Goal: Information Seeking & Learning: Learn about a topic

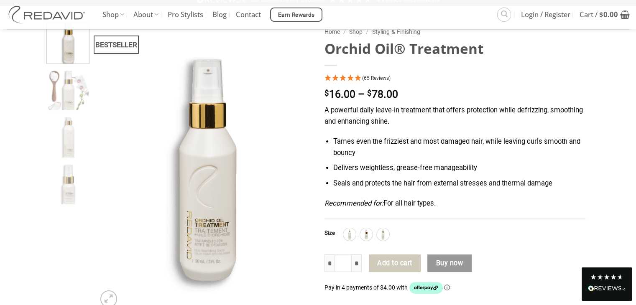
scroll to position [66, 0]
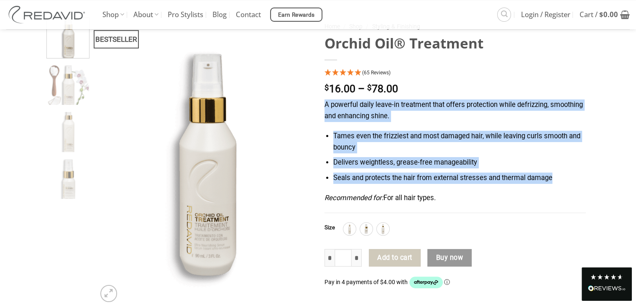
drag, startPoint x: 551, startPoint y: 174, endPoint x: 324, endPoint y: 104, distance: 237.6
click at [324, 104] on div "A powerful daily leave-in treatment that offers protection while defrizzing, sm…" at bounding box center [454, 156] width 261 height 114
copy div "A powerful daily leave-in treatment that offers protection while defrizzing, sm…"
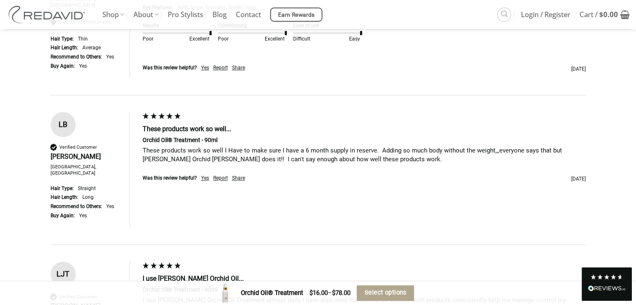
scroll to position [3790, 0]
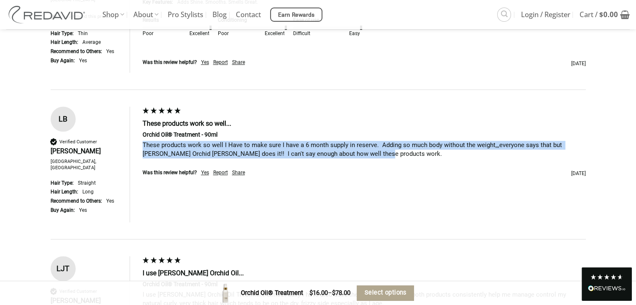
drag, startPoint x: 358, startPoint y: 94, endPoint x: 136, endPoint y: 88, distance: 222.0
click at [136, 107] on div "These products work so well... Orchid Oil® Treatment - 90ml These products work…" at bounding box center [358, 165] width 456 height 116
copy div "These products work so well I Have to make sure I have a 6 month supply in rese…"
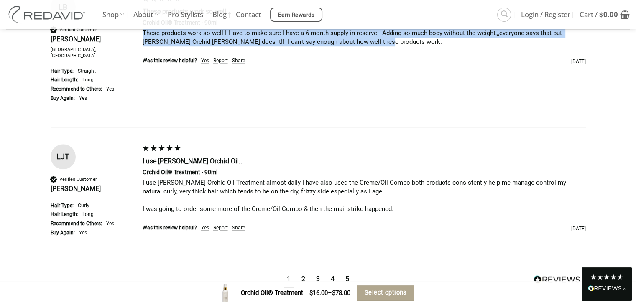
scroll to position [3891, 0]
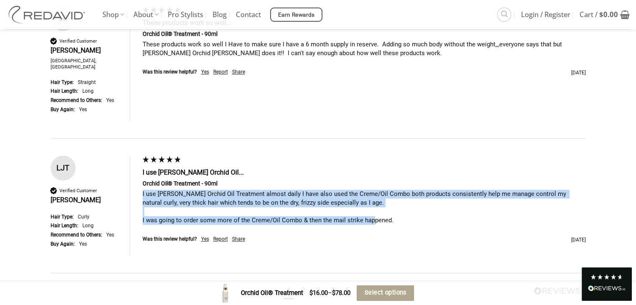
drag, startPoint x: 395, startPoint y: 153, endPoint x: 142, endPoint y: 131, distance: 254.2
click at [142, 155] on div "I use [PERSON_NAME] Orchid Oil... Orchid Oil® Treatment - 90ml I use [PERSON_NA…" at bounding box center [358, 205] width 456 height 101
copy div "I use [PERSON_NAME] Orchid Oil Treatment almost daily I have also used the Crem…"
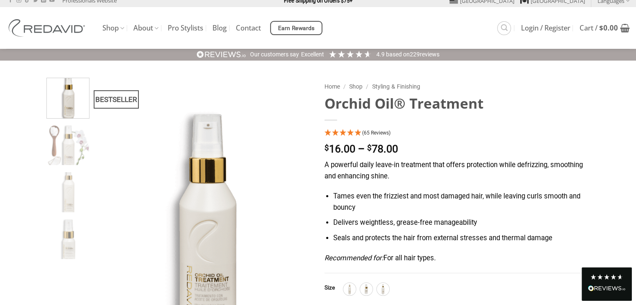
scroll to position [34, 0]
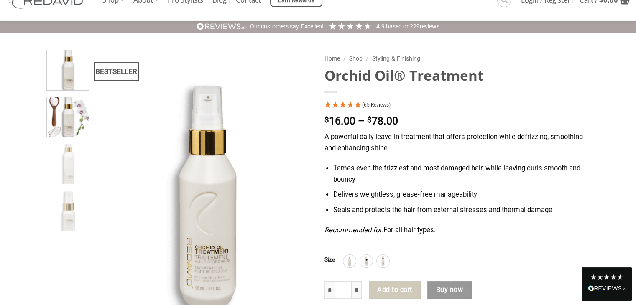
click at [71, 122] on img at bounding box center [68, 116] width 42 height 42
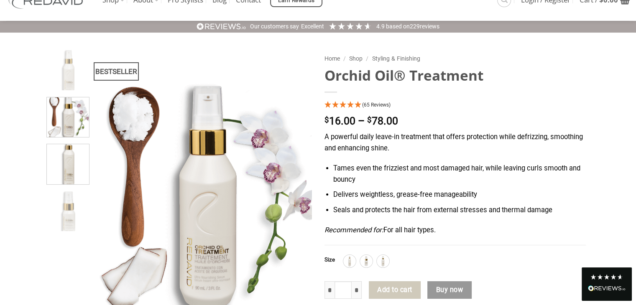
click at [79, 168] on img at bounding box center [68, 163] width 42 height 42
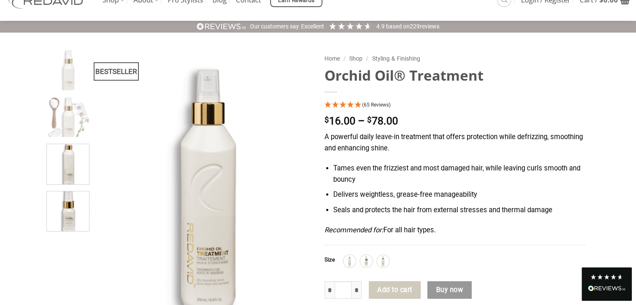
click at [84, 201] on img at bounding box center [68, 210] width 42 height 42
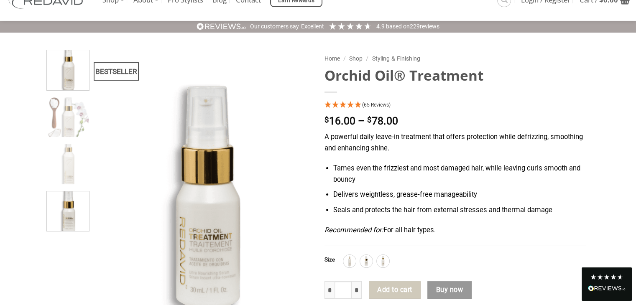
click at [68, 79] on img at bounding box center [68, 69] width 42 height 42
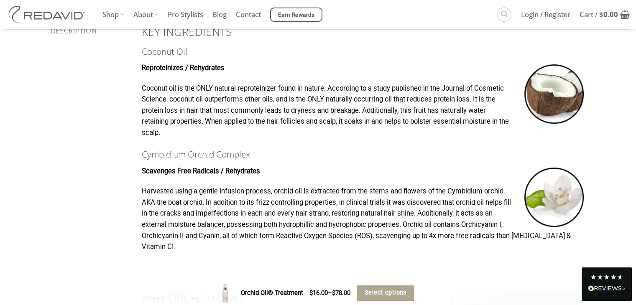
scroll to position [502, 0]
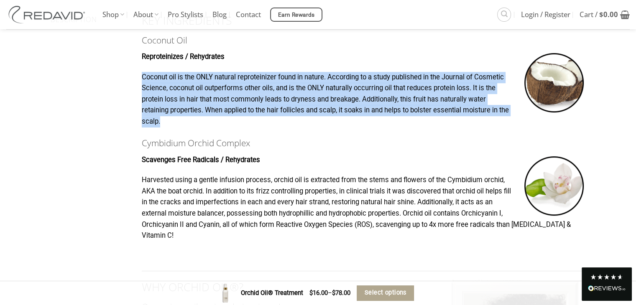
drag, startPoint x: 160, startPoint y: 122, endPoint x: 138, endPoint y: 71, distance: 56.0
copy p "Coconut oil is the ONLY natural reproteinizer found in nature. According to a s…"
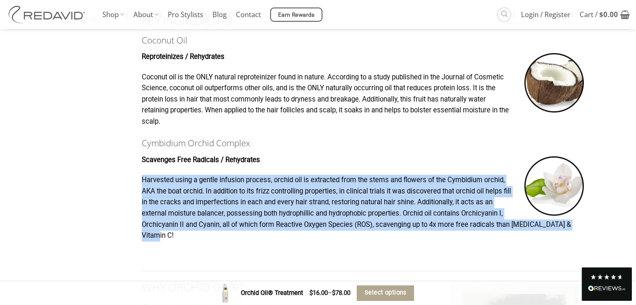
drag, startPoint x: 143, startPoint y: 180, endPoint x: 585, endPoint y: 223, distance: 443.8
click at [585, 223] on p "Harvested using a gentle infusion process, orchid oil is extracted from the ste…" at bounding box center [364, 208] width 444 height 67
copy p "Harvested using a gentle infusion process, orchid oil is extracted from the ste…"
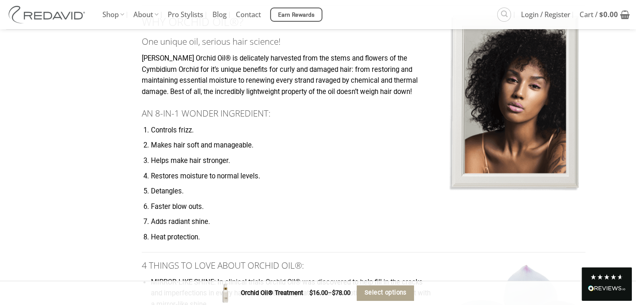
scroll to position [773, 0]
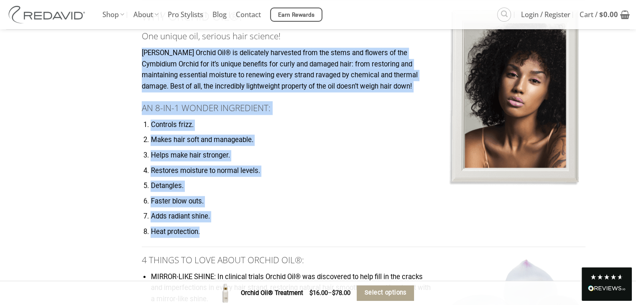
drag, startPoint x: 142, startPoint y: 41, endPoint x: 237, endPoint y: 221, distance: 204.0
click at [237, 221] on div "KEY INGREDIENTS Coconut Oil Reproteinizes / Rehydrates Coconut oil is the ONLY …" at bounding box center [364, 152] width 444 height 840
copy div "[PERSON_NAME] Orchid Oil® is delicately harvested from the stems and flowers of…"
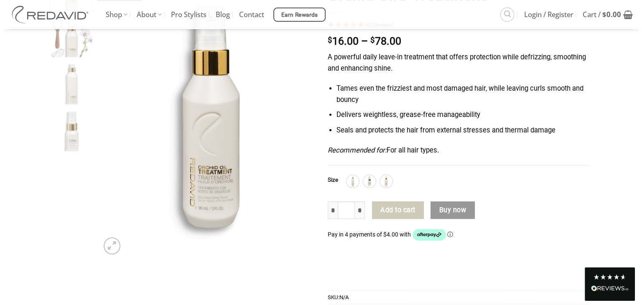
scroll to position [0, 0]
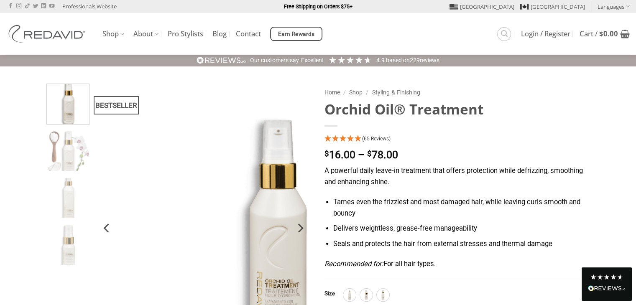
click at [379, 94] on div "BESTSELLER Home / Shop / Styling & Finishing Orchid Oil® Treatment (65 Reviews)…" at bounding box center [318, 286] width 548 height 404
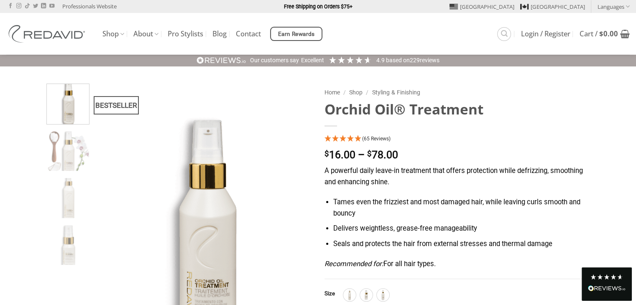
drag, startPoint x: 486, startPoint y: 111, endPoint x: 324, endPoint y: 107, distance: 162.6
click at [324, 107] on h1 "Orchid Oil® Treatment" at bounding box center [454, 109] width 261 height 18
copy h1 "Orchid Oil® Treatment"
click at [507, 34] on link "Search" at bounding box center [504, 34] width 14 height 14
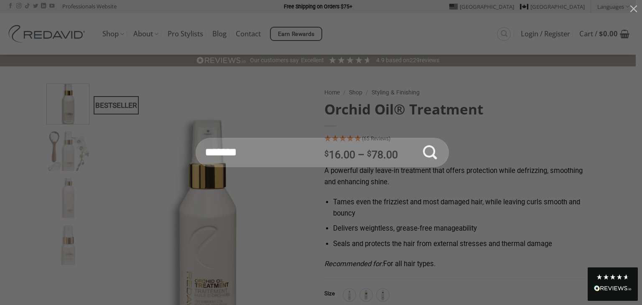
click at [283, 148] on input "Search for:" at bounding box center [322, 152] width 253 height 29
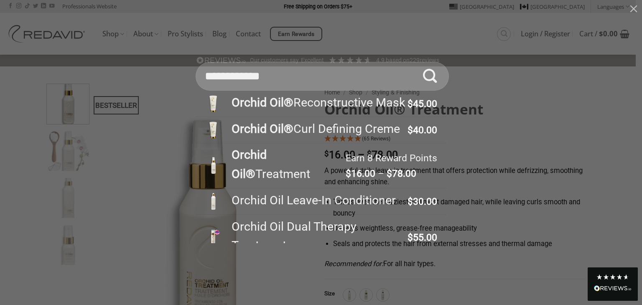
click at [326, 67] on input "**********" at bounding box center [322, 76] width 253 height 29
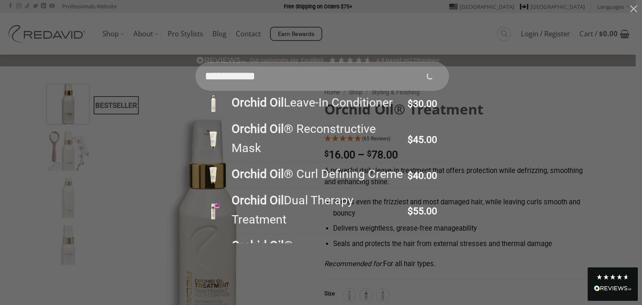
paste input "********"
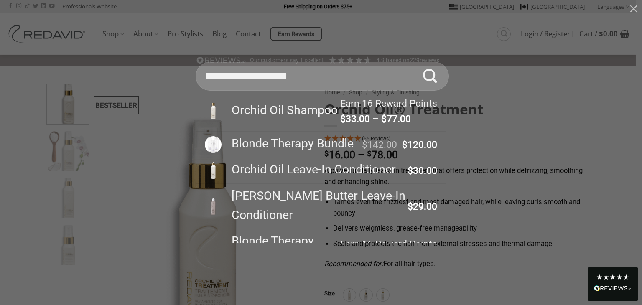
type input "**********"
click at [415, 62] on button "Submit" at bounding box center [429, 76] width 29 height 29
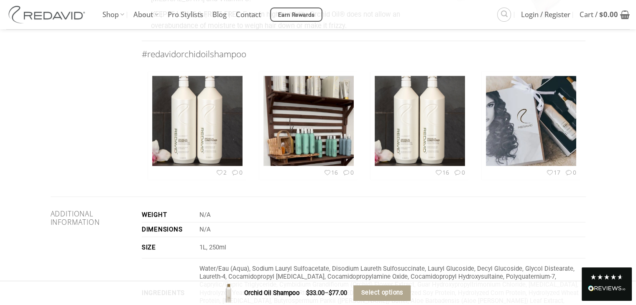
scroll to position [1386, 0]
